Goal: Information Seeking & Learning: Learn about a topic

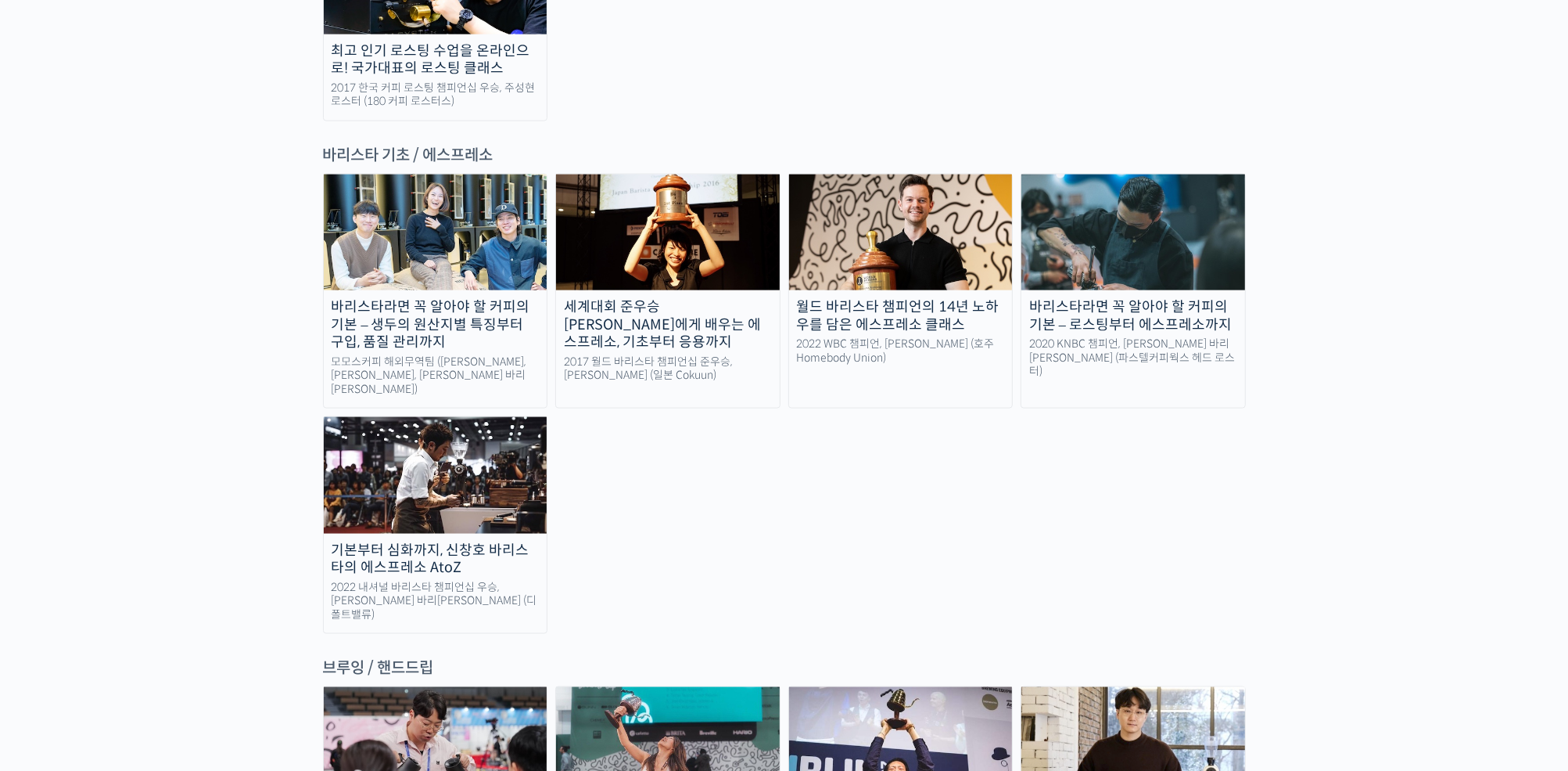
scroll to position [2388, 0]
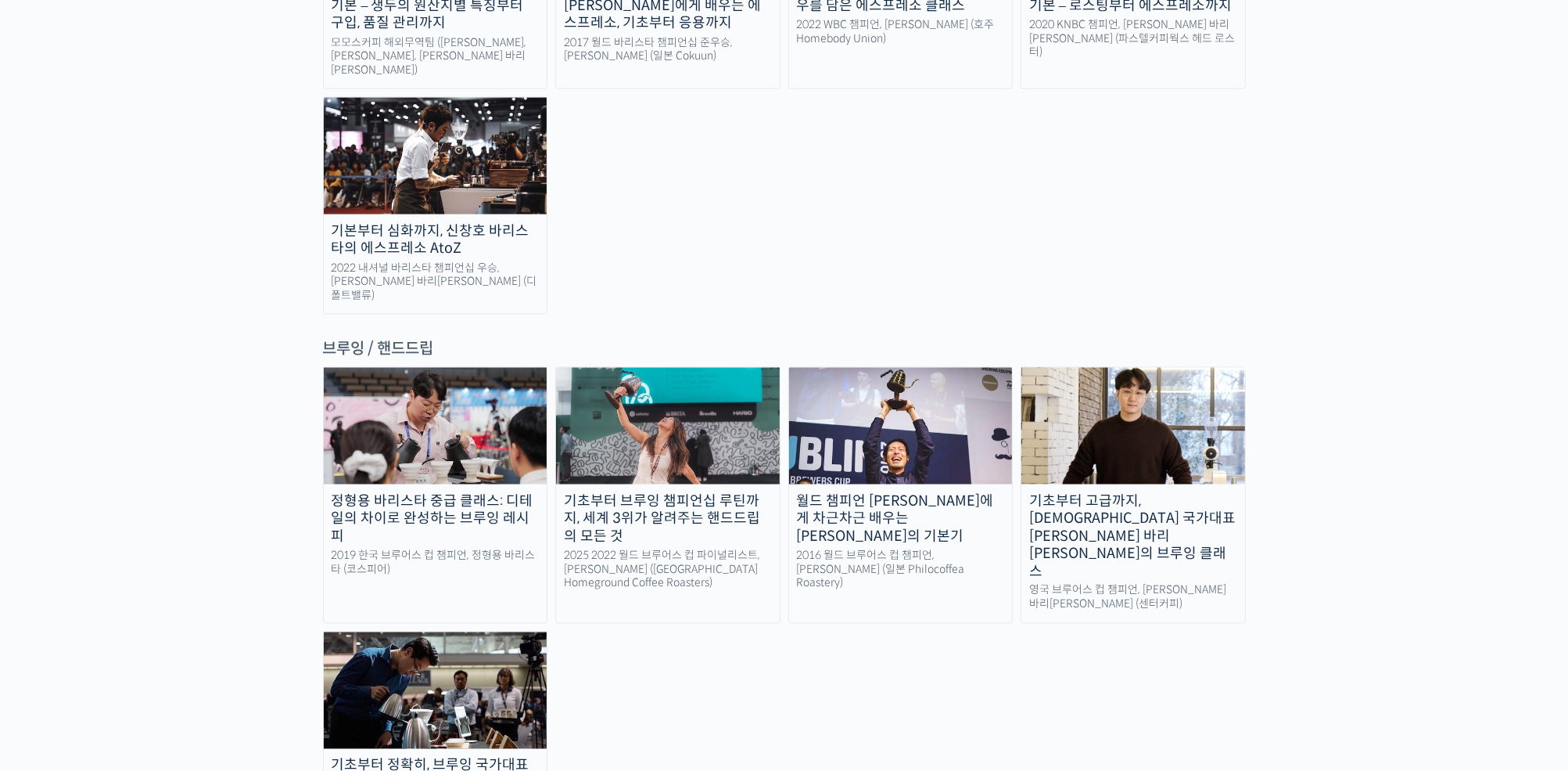
click at [490, 548] on div "2019 한국 브루어스 컵 챔피언, 정형용 바리스타 (코스피어)" at bounding box center [436, 562] width 224 height 27
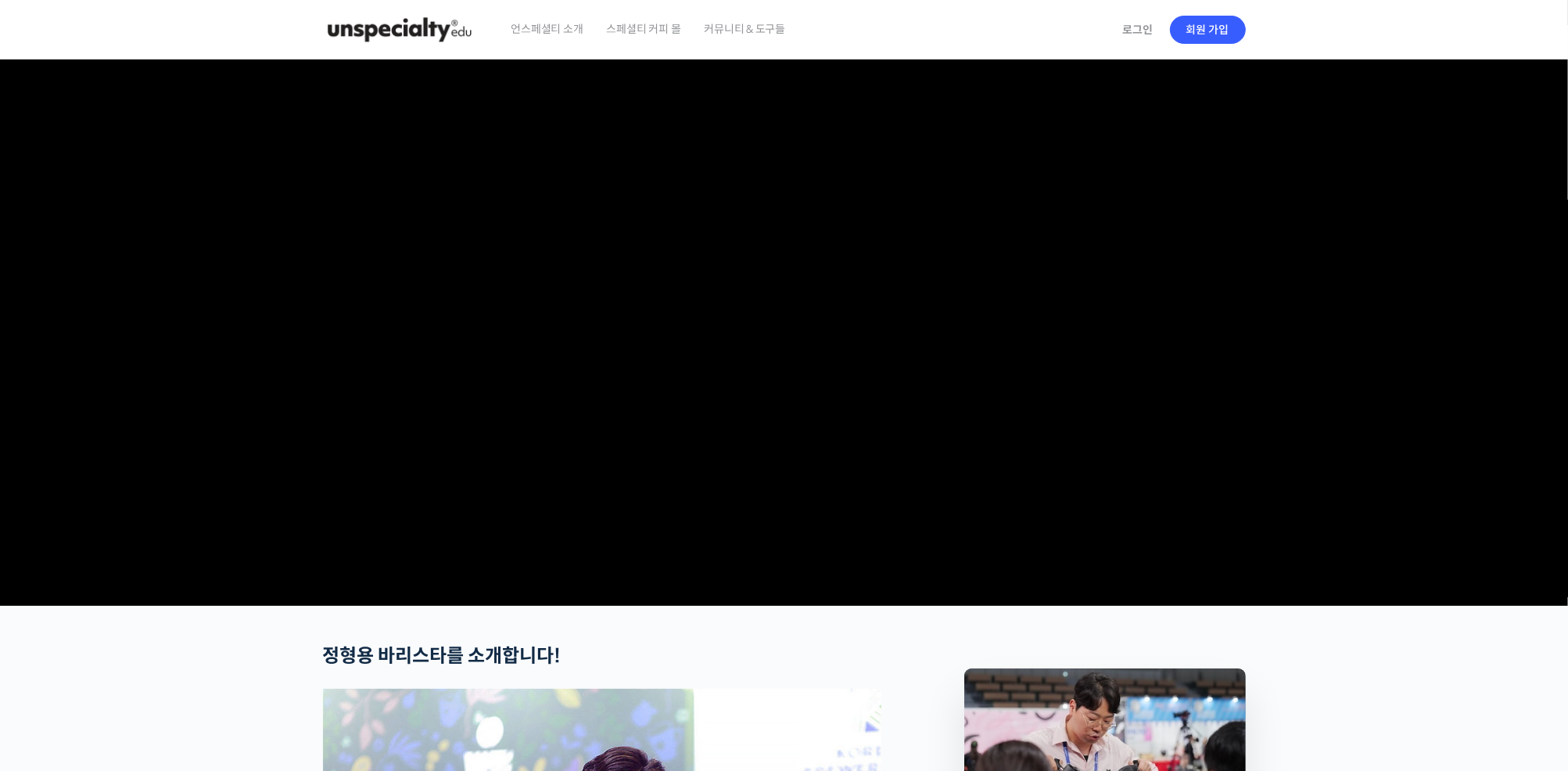
type input "rusi2662@naver.com"
click at [752, 525] on video at bounding box center [784, 329] width 923 height 540
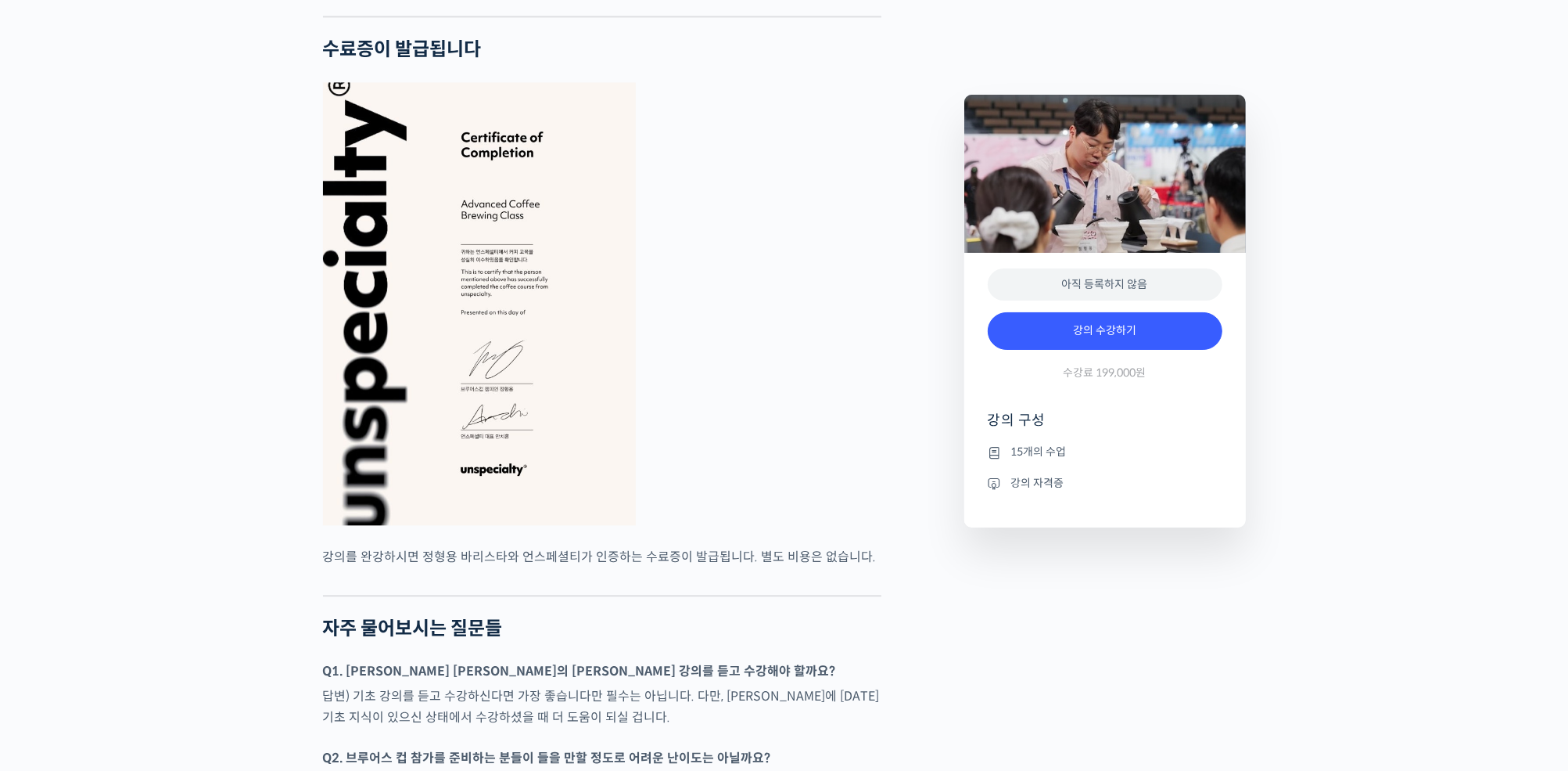
scroll to position [3871, 0]
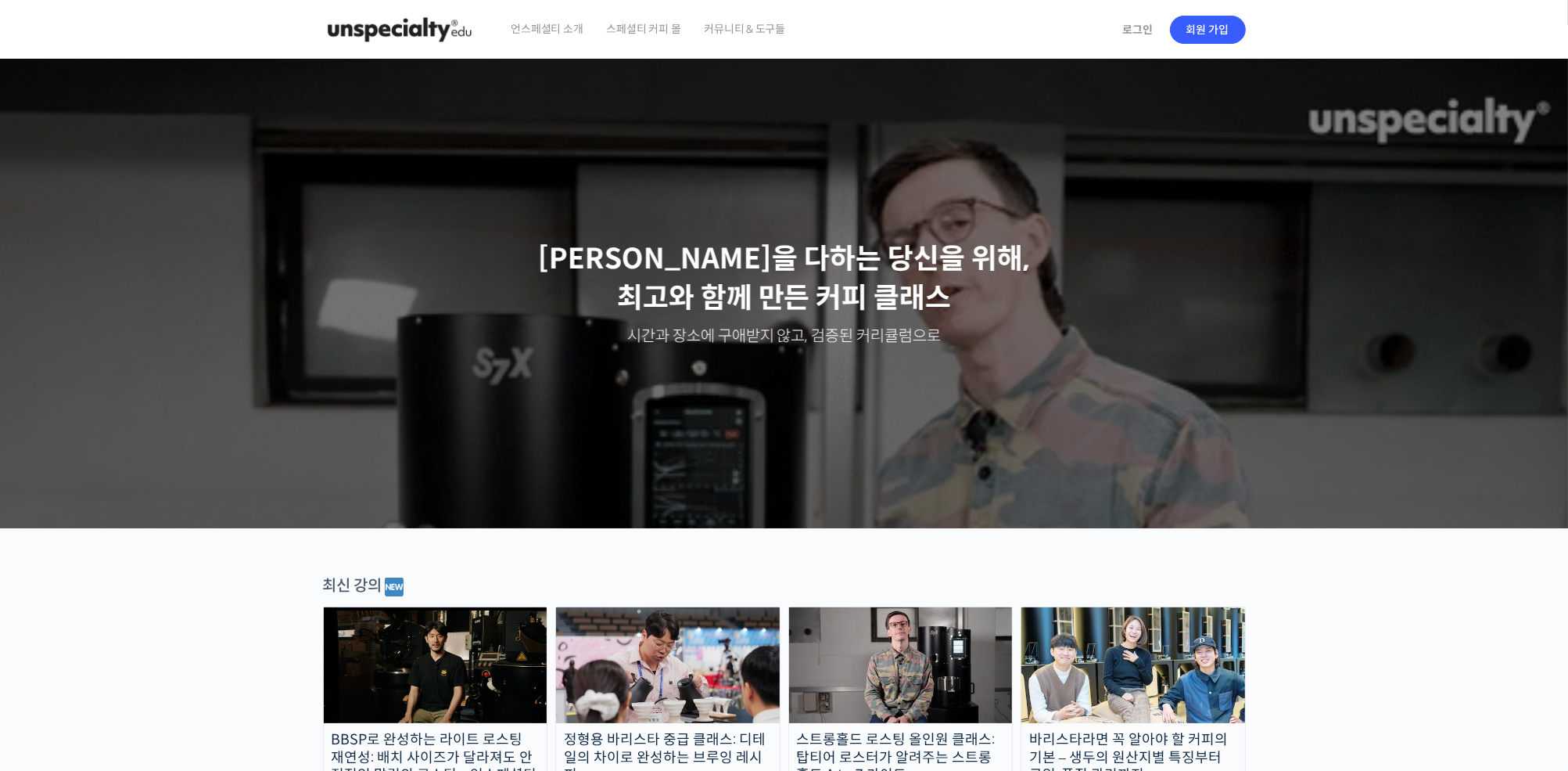
click at [709, 33] on span "커뮤니티 & 도구들" at bounding box center [744, 28] width 81 height 59
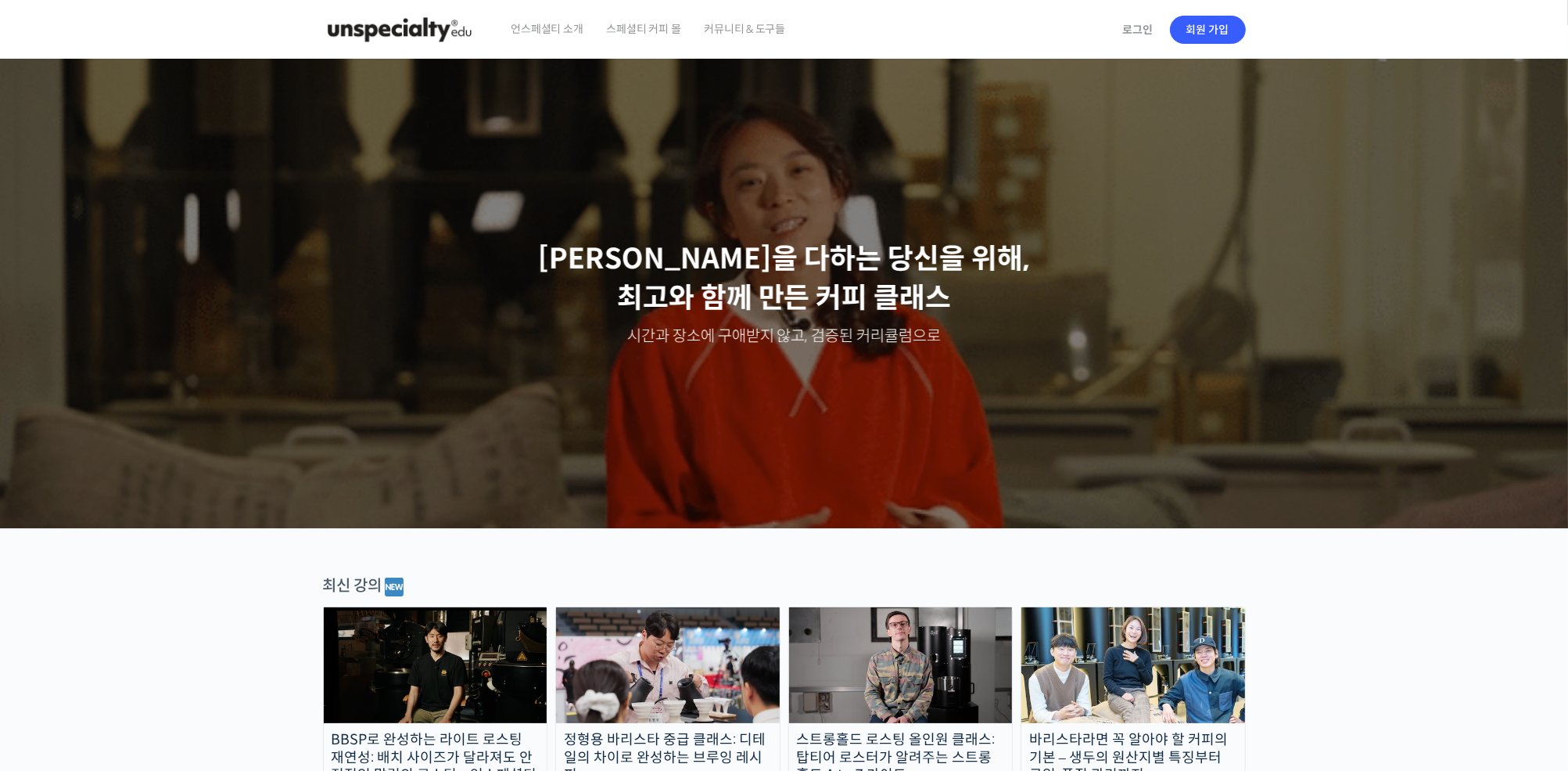
click at [561, 29] on span "언스페셜티 소개" at bounding box center [547, 28] width 72 height 59
